Goal: Task Accomplishment & Management: Manage account settings

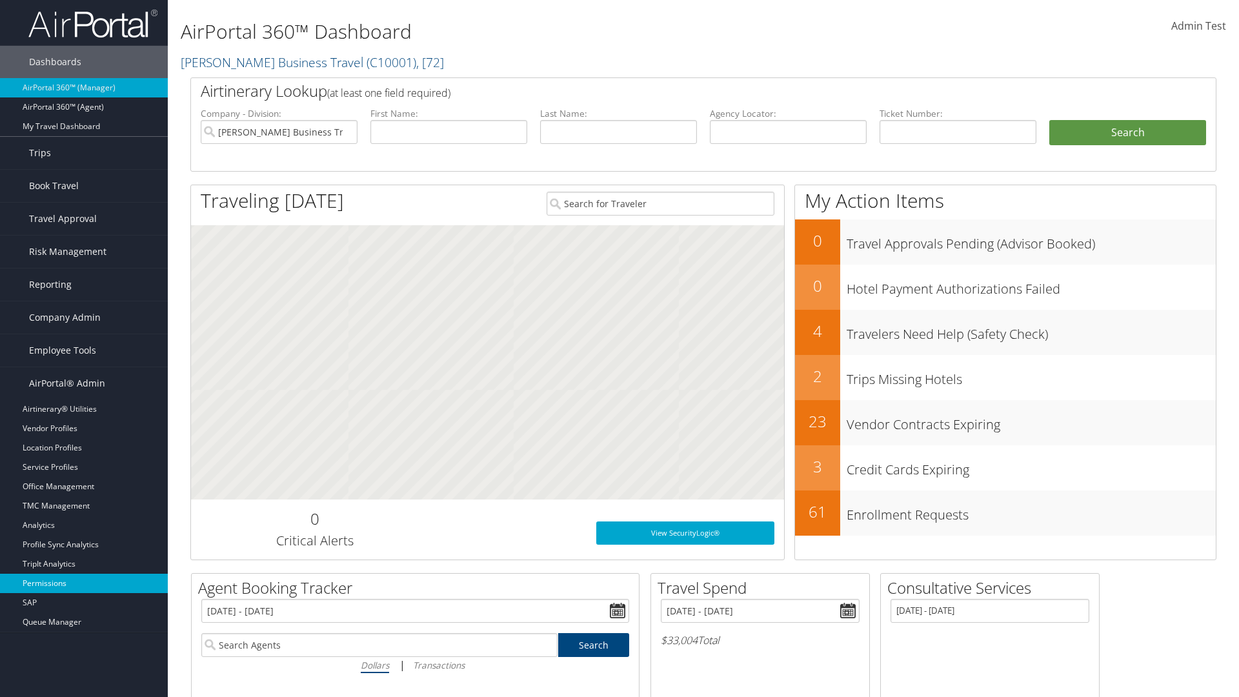
click at [84, 584] on link "Permissions" at bounding box center [84, 583] width 168 height 19
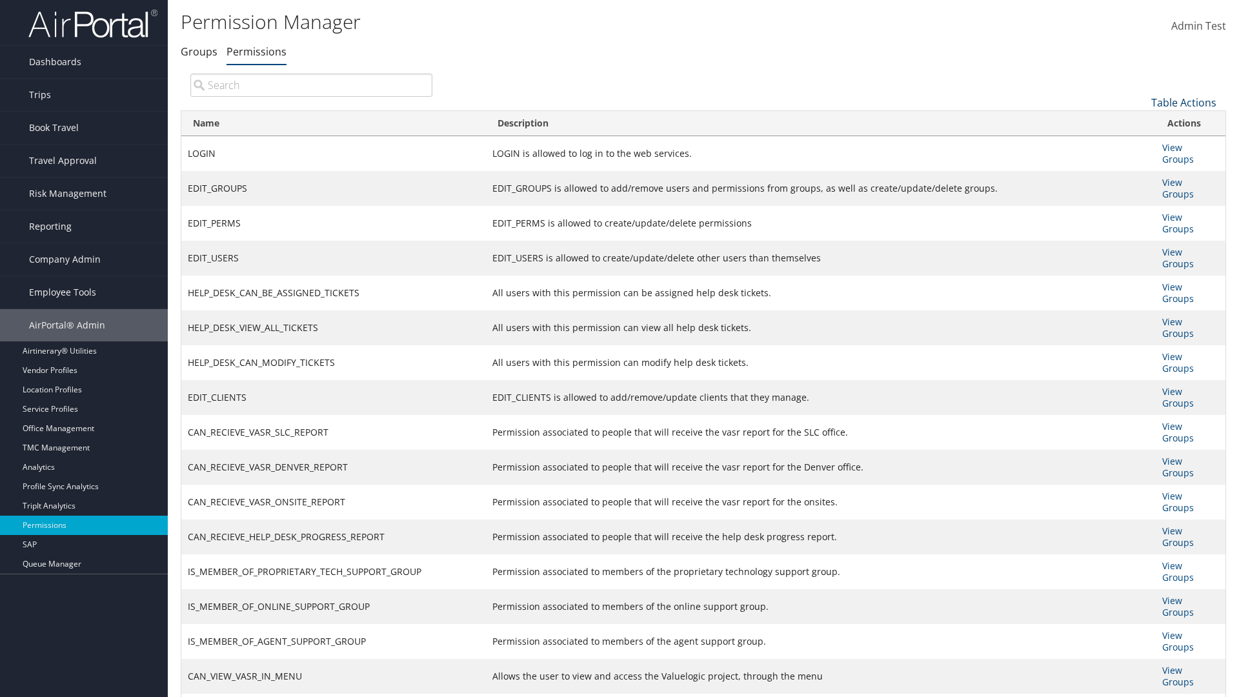
click at [1184, 102] on link "Table Actions" at bounding box center [1184, 103] width 65 height 14
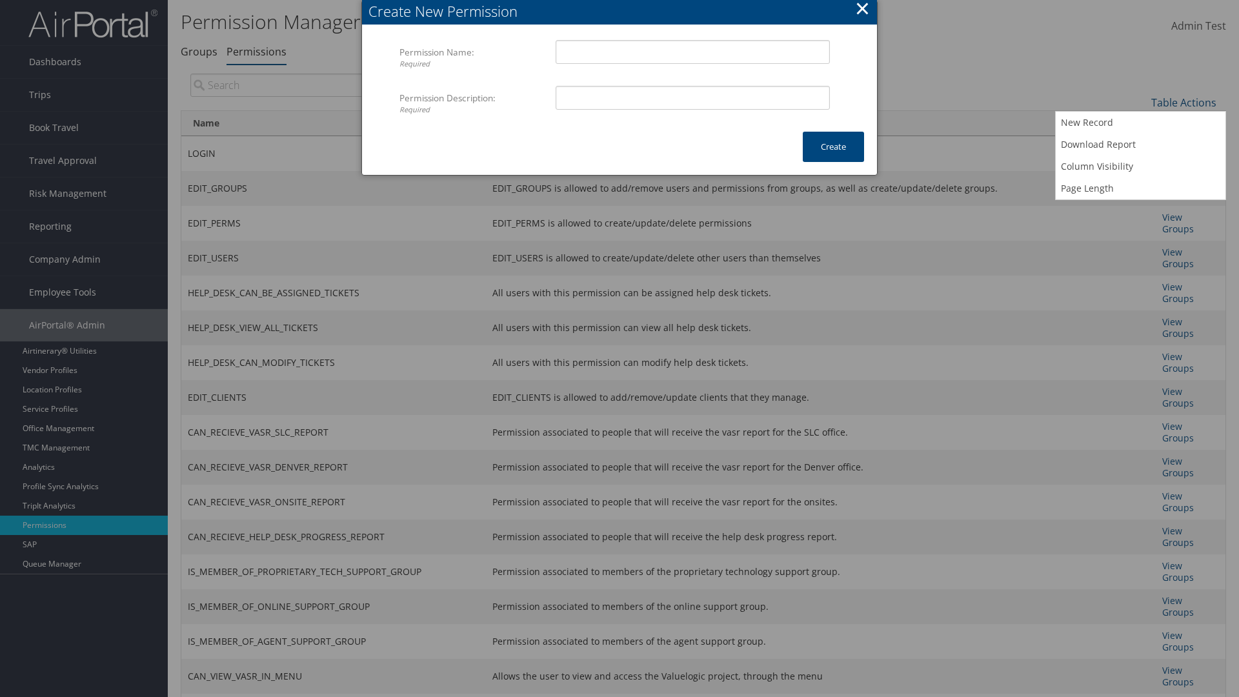
click at [862, 10] on button "×" at bounding box center [862, 8] width 15 height 26
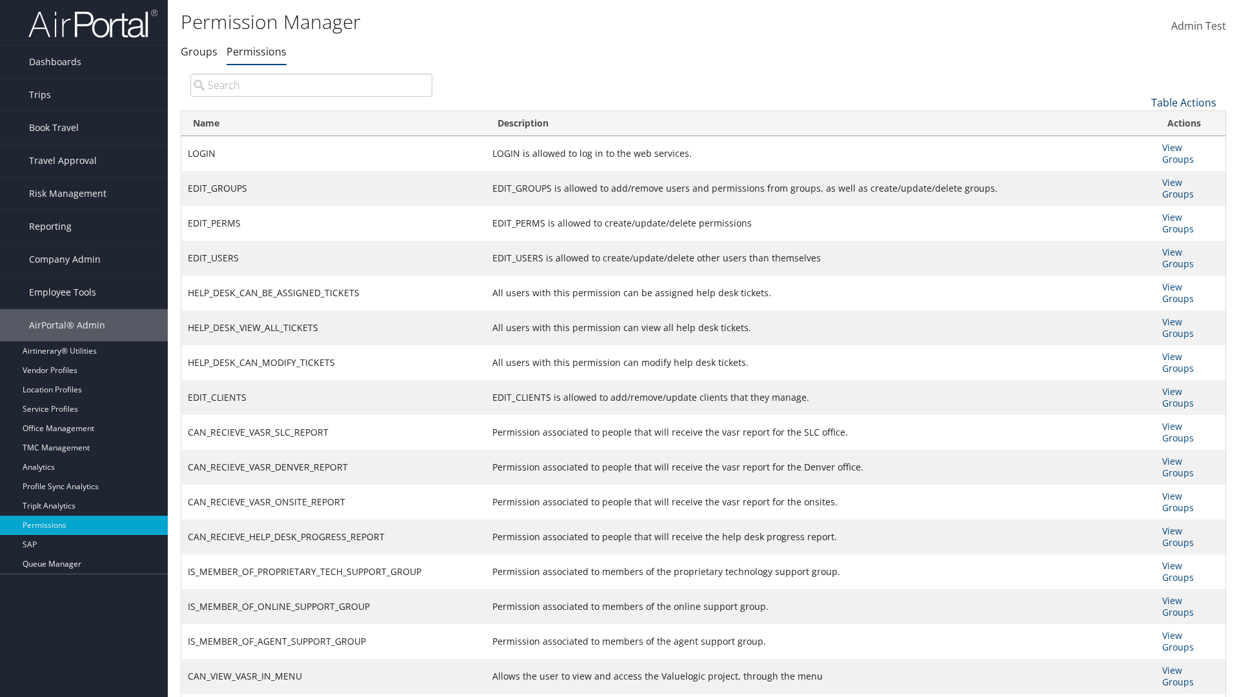
click at [1184, 102] on link "Table Actions" at bounding box center [1184, 103] width 65 height 14
click at [1141, 166] on link "Column Visibility" at bounding box center [1141, 167] width 170 height 22
click at [1141, 123] on link "Name" at bounding box center [1141, 124] width 170 height 22
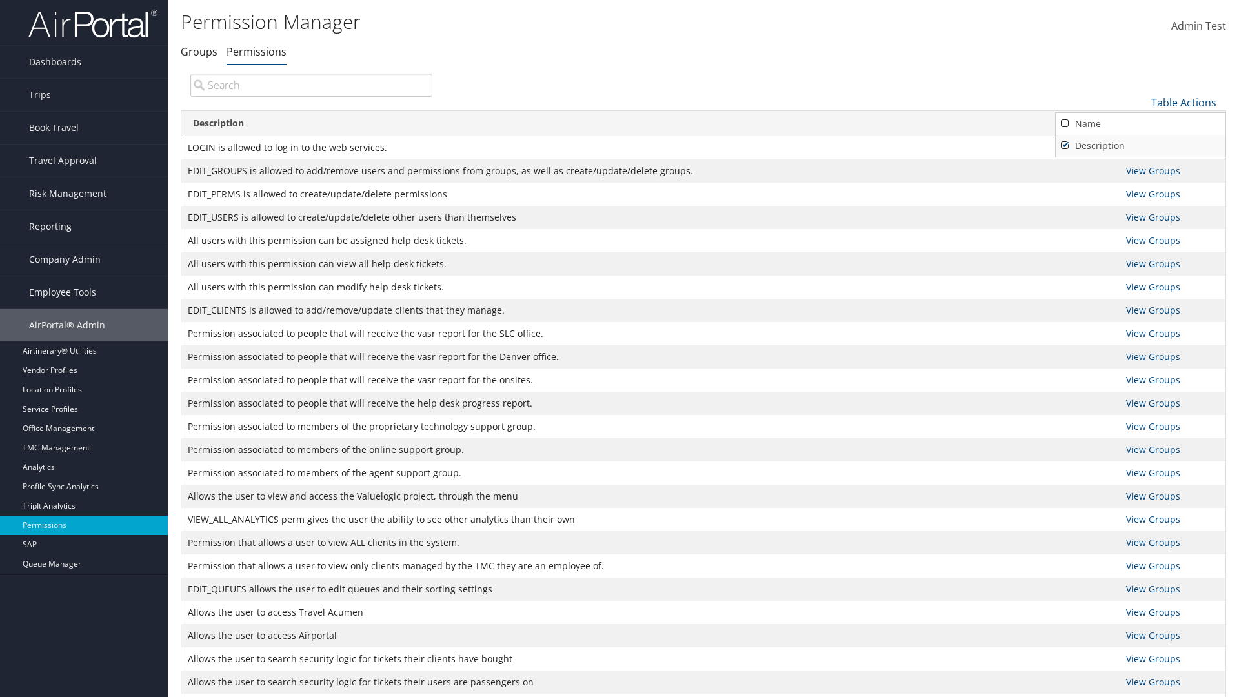
click at [1141, 145] on link "Description" at bounding box center [1141, 146] width 170 height 22
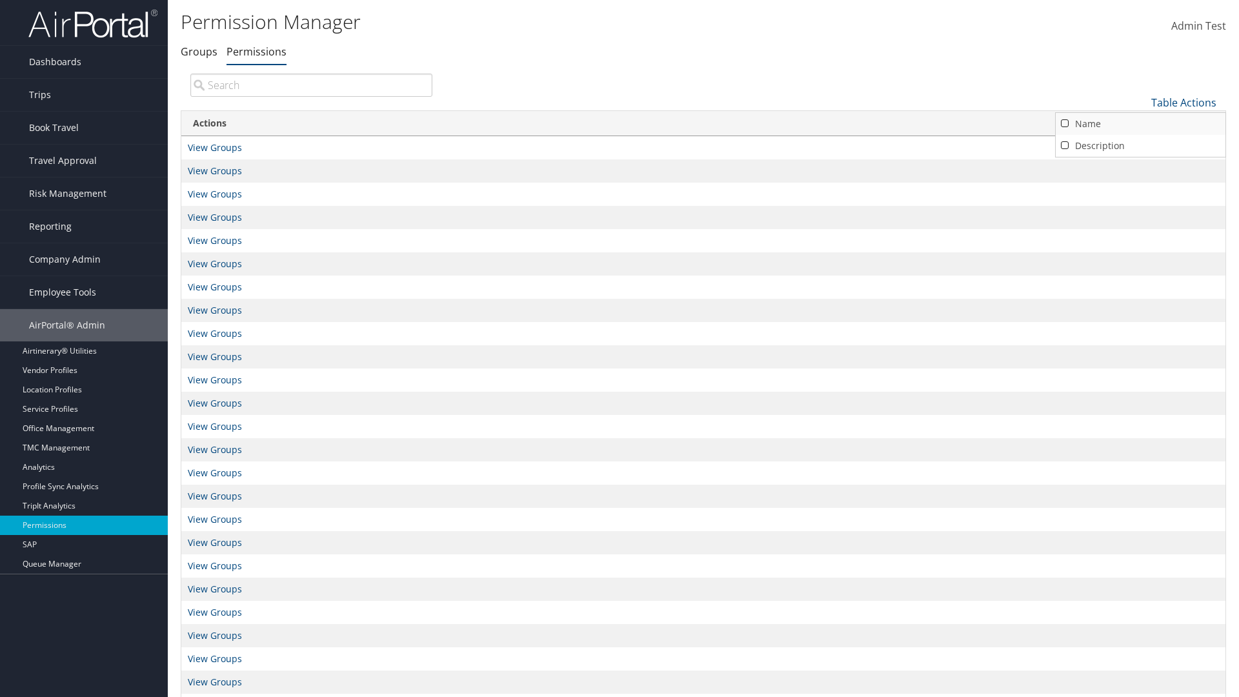
click at [1141, 123] on link "Name" at bounding box center [1141, 124] width 170 height 22
click at [1141, 145] on link "Description" at bounding box center [1141, 146] width 170 height 22
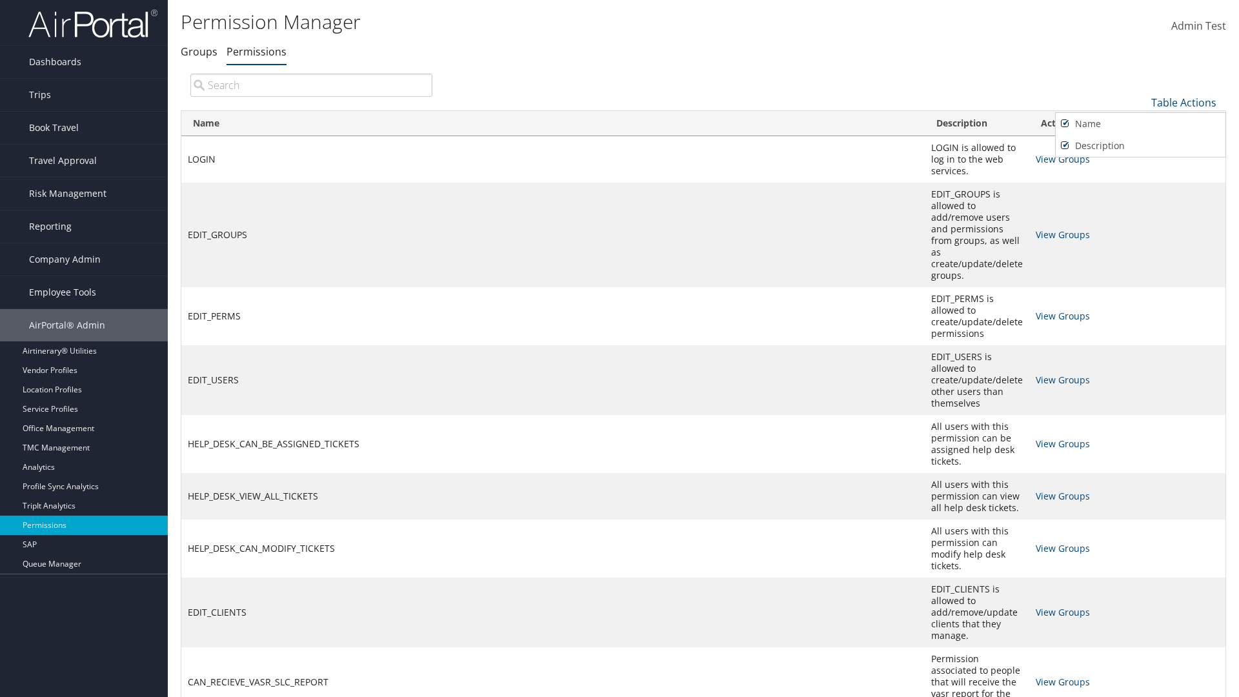
click at [620, 349] on div at bounding box center [619, 348] width 1239 height 697
click at [1184, 102] on link "Table Actions" at bounding box center [1184, 103] width 65 height 14
click at [1141, 188] on link "Page Length" at bounding box center [1141, 189] width 170 height 22
click at [1141, 145] on link "25" at bounding box center [1141, 146] width 170 height 22
click at [1184, 102] on link "Table Actions" at bounding box center [1184, 103] width 65 height 14
